Goal: Contribute content: Add original content to the website for others to see

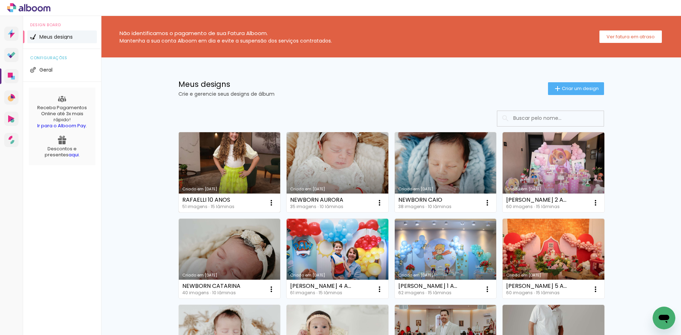
click at [231, 162] on link "Criado em [DATE]" at bounding box center [230, 172] width 102 height 80
click at [244, 160] on link "Criado em [DATE]" at bounding box center [230, 172] width 102 height 80
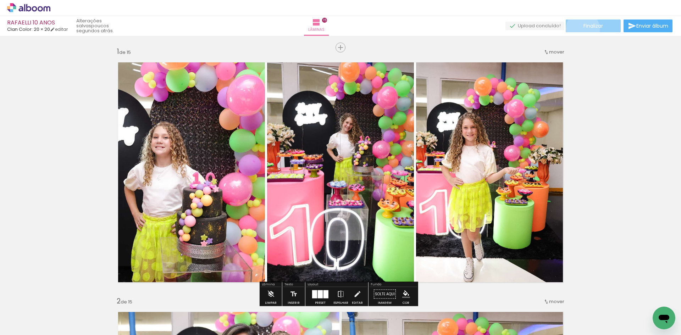
click at [580, 29] on paper-button "Finalizar" at bounding box center [593, 26] width 55 height 13
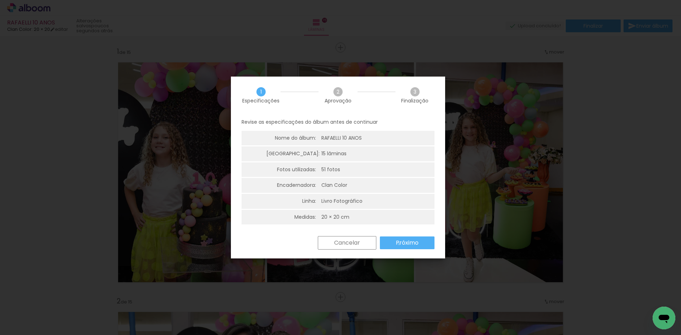
click at [0, 0] on slot "Próximo" at bounding box center [0, 0] width 0 height 0
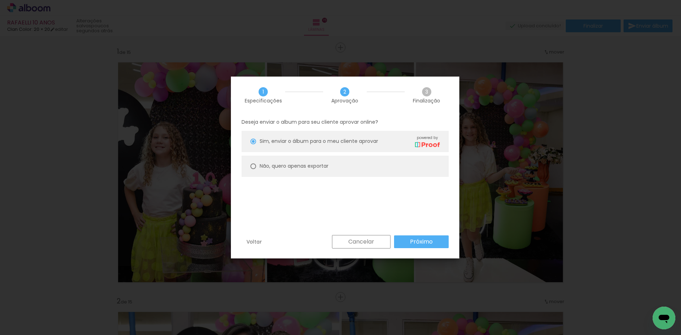
click at [343, 171] on paper-radio-button "Não, quero apenas exportar" at bounding box center [345, 166] width 207 height 21
type paper-radio-button "on"
click at [424, 247] on paper-button "Próximo" at bounding box center [421, 242] width 55 height 13
type input "Alta, 300 DPI"
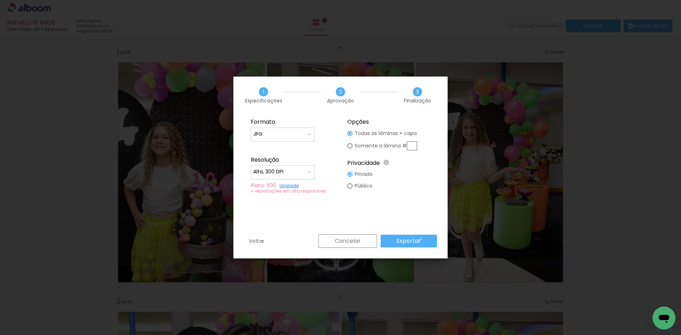
click at [0, 0] on paper-button "Exportar" at bounding box center [0, 0] width 0 height 0
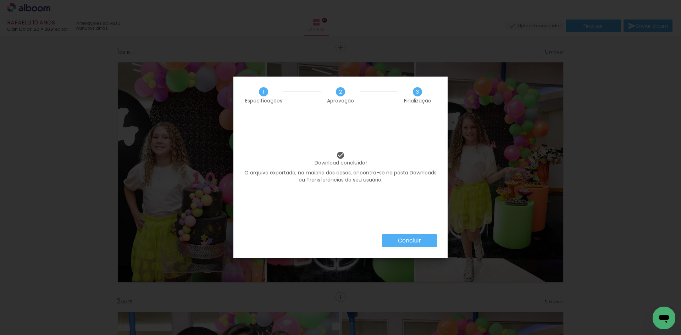
click at [0, 0] on slot "Concluir" at bounding box center [0, 0] width 0 height 0
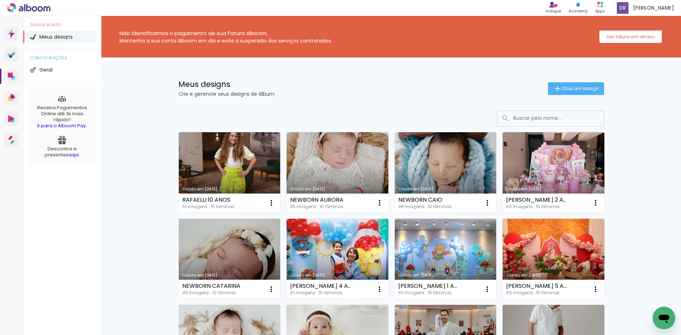
click at [571, 81] on div "Meus designs Crie e gerencie seus designs de álbum Criar um design" at bounding box center [391, 80] width 461 height 46
click at [569, 86] on span "Criar um design" at bounding box center [580, 88] width 37 height 5
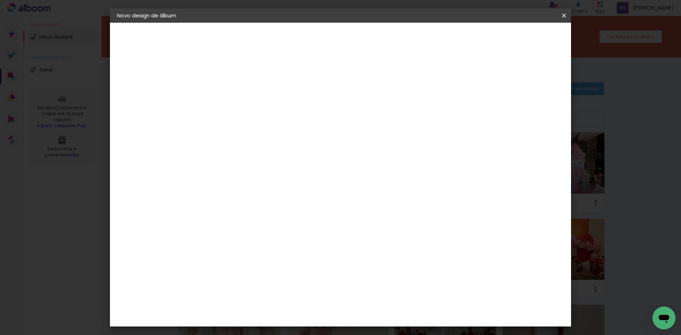
click at [233, 98] on input at bounding box center [233, 95] width 0 height 11
type input "LIZ 9 ANOS"
type paper-input "LIZ 9 ANOS"
click at [264, 44] on header "Informações Dê um título ao seu álbum. Avançar" at bounding box center [233, 44] width 62 height 42
click at [0, 0] on slot "Avançar" at bounding box center [0, 0] width 0 height 0
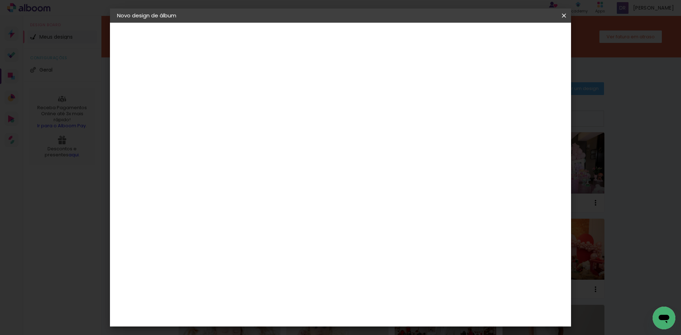
scroll to position [177, 0]
click at [244, 299] on div "Clan Color" at bounding box center [235, 304] width 15 height 11
click at [376, 44] on header "Fornecedor Escolha um fornecedor ou avance com o tamanho livre. Voltar Avançar" at bounding box center [289, 44] width 174 height 42
click at [0, 0] on slot "Avançar" at bounding box center [0, 0] width 0 height 0
click at [281, 252] on span "20 × 20" at bounding box center [264, 259] width 33 height 15
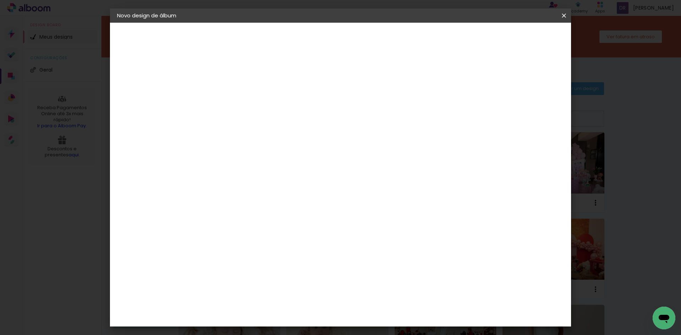
click at [0, 0] on slot "Avançar" at bounding box center [0, 0] width 0 height 0
click at [527, 33] on paper-button "Iniciar design" at bounding box center [503, 38] width 46 height 12
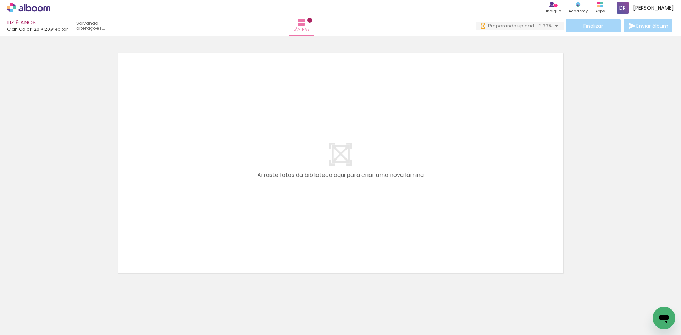
scroll to position [0, 1763]
